Goal: Task Accomplishment & Management: Manage account settings

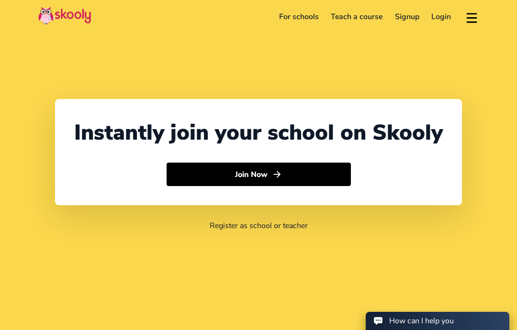
select select "60"
select select "[GEOGRAPHIC_DATA]"
select select "[GEOGRAPHIC_DATA]/Kuala_Lumpur"
click at [434, 18] on link "Login" at bounding box center [442, 16] width 32 height 15
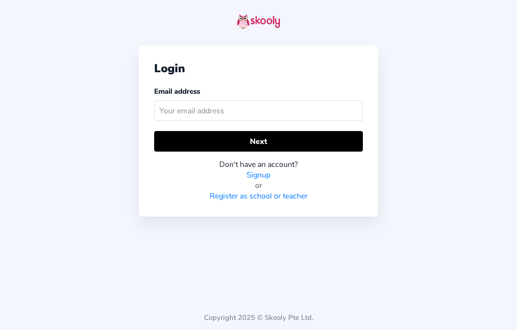
scroll to position [38, 0]
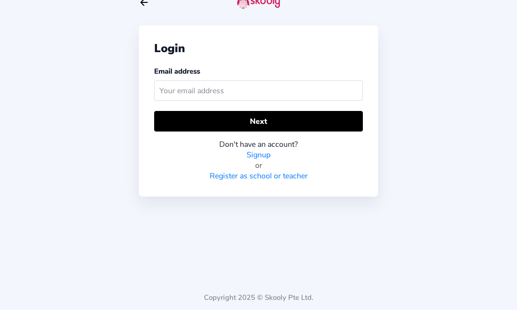
type input "O"
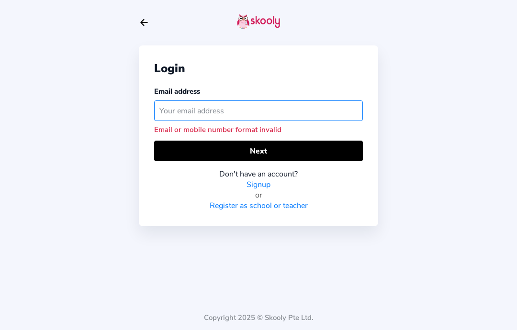
click at [305, 101] on input "text" at bounding box center [258, 111] width 209 height 21
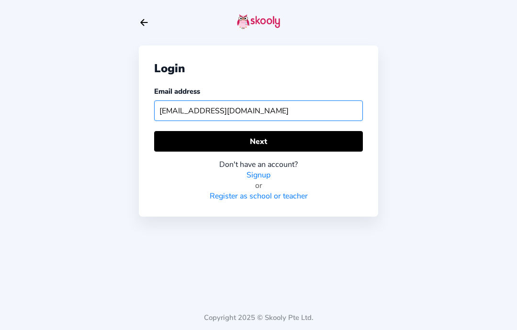
type input "[EMAIL_ADDRESS][DOMAIN_NAME]"
click at [173, 131] on button "Next" at bounding box center [258, 141] width 209 height 21
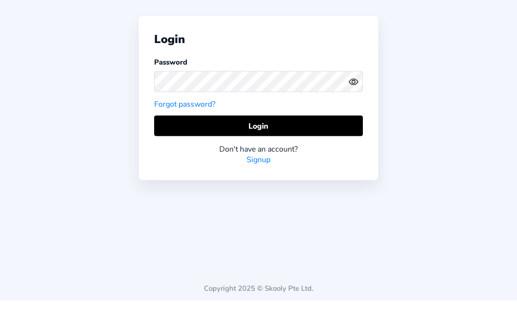
click at [354, 106] on icon "Eye" at bounding box center [354, 111] width 10 height 10
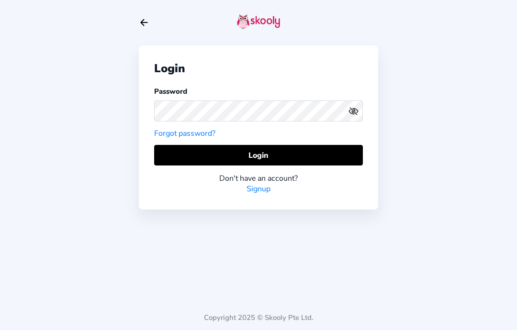
click at [434, 83] on div "Login Password Forgot password? Login Don't have an account? Signup Copyright 2…" at bounding box center [258, 165] width 517 height 330
click at [306, 145] on button "Login" at bounding box center [258, 155] width 209 height 21
